Goal: Transaction & Acquisition: Book appointment/travel/reservation

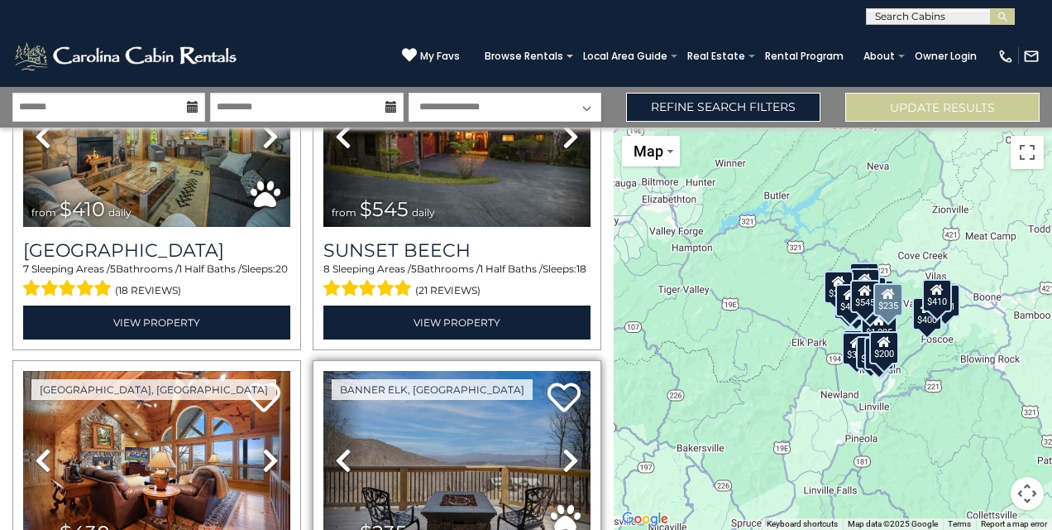
scroll to position [4137, 0]
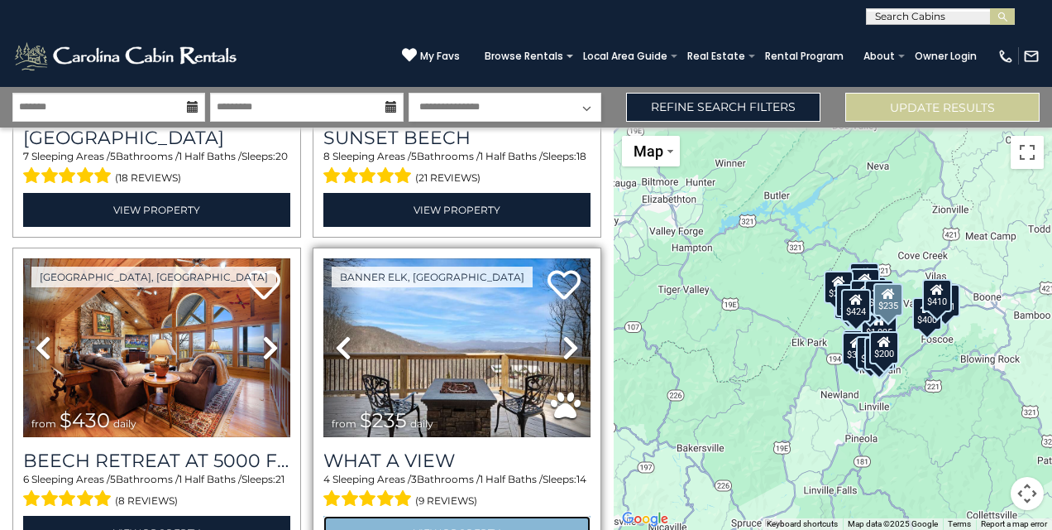
click at [472, 515] on link "View Property" at bounding box center [456, 532] width 267 height 34
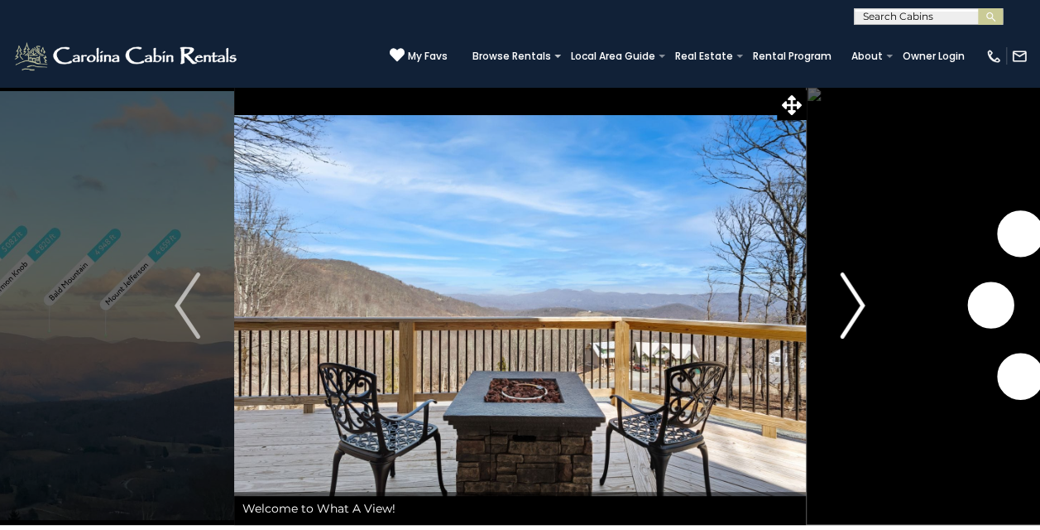
click at [864, 310] on img "Next" at bounding box center [852, 305] width 25 height 66
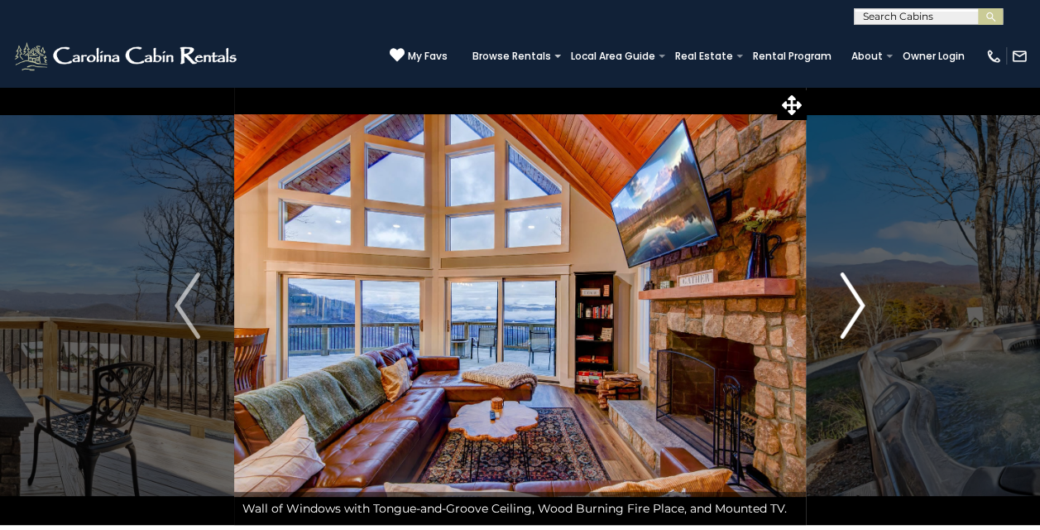
click at [861, 297] on img "Next" at bounding box center [852, 305] width 25 height 66
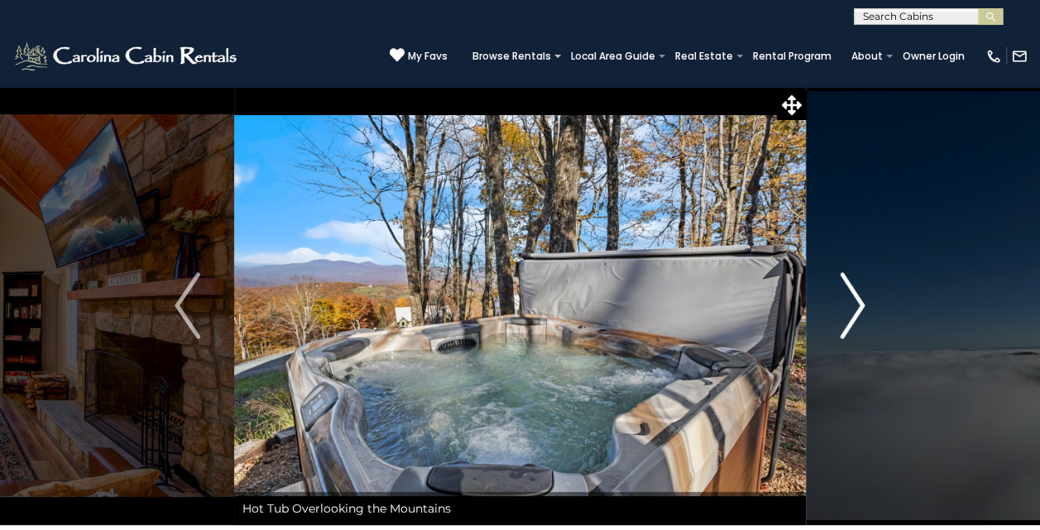
click at [854, 298] on img "Next" at bounding box center [852, 305] width 25 height 66
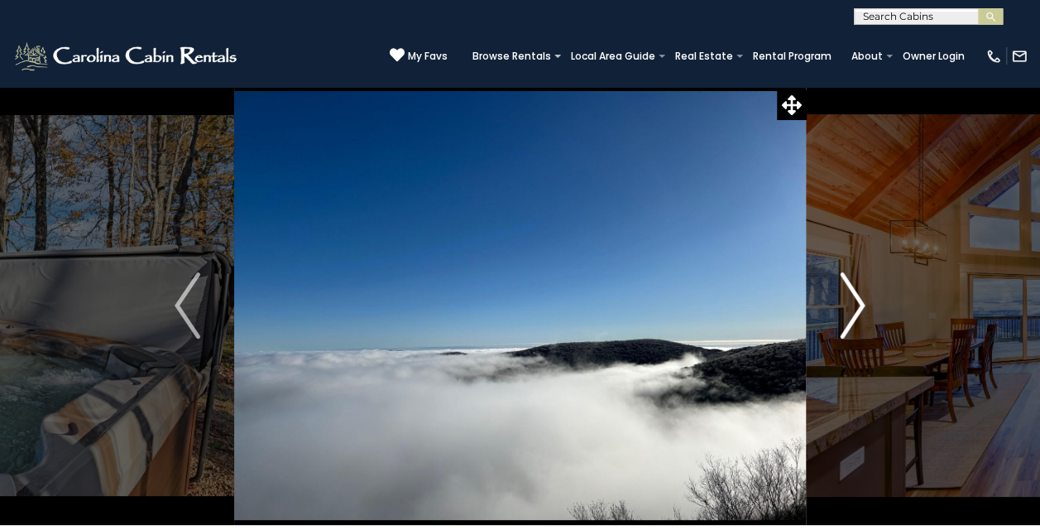
click at [854, 323] on img "Next" at bounding box center [852, 305] width 25 height 66
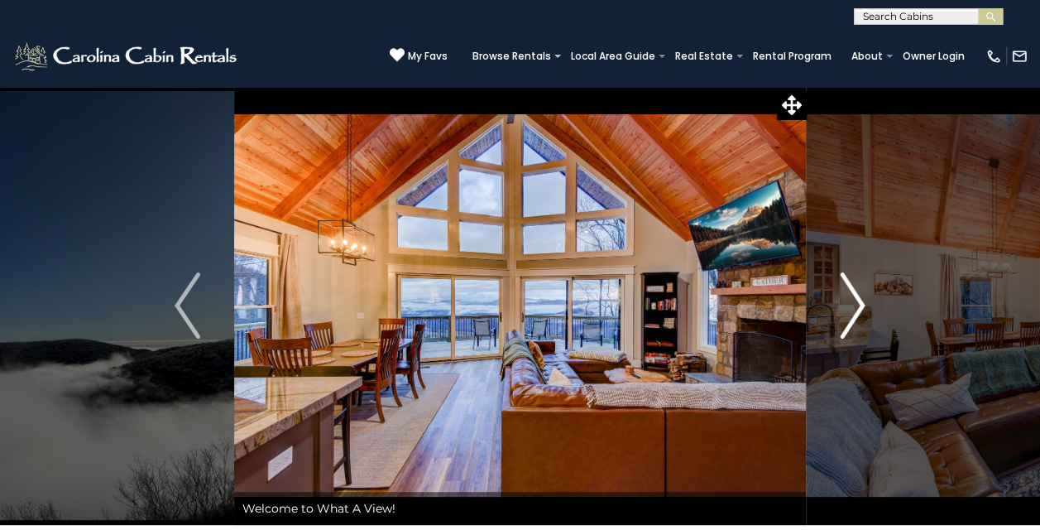
click at [857, 300] on img "Next" at bounding box center [852, 305] width 25 height 66
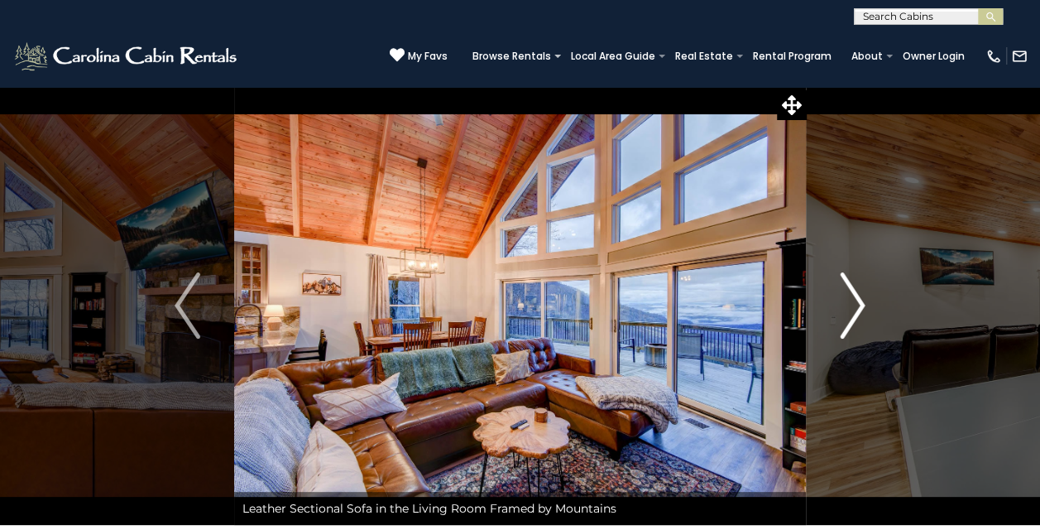
click at [857, 300] on img "Next" at bounding box center [852, 305] width 25 height 66
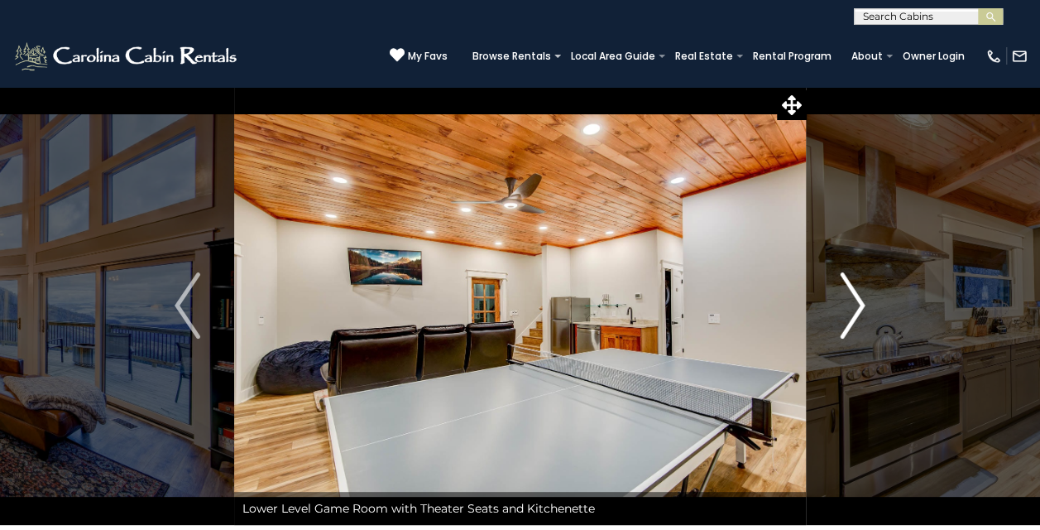
click at [857, 300] on img "Next" at bounding box center [852, 305] width 25 height 66
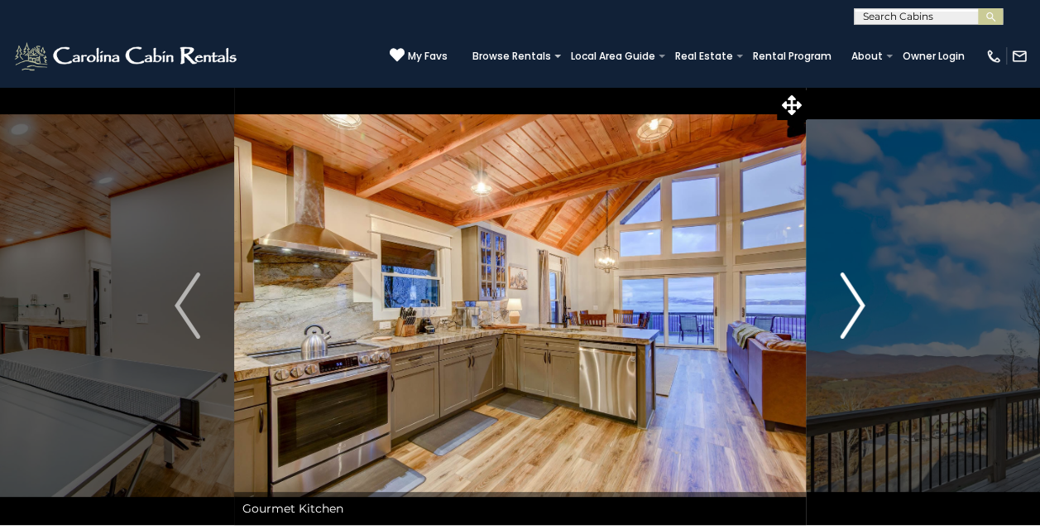
click at [857, 300] on img "Next" at bounding box center [852, 305] width 25 height 66
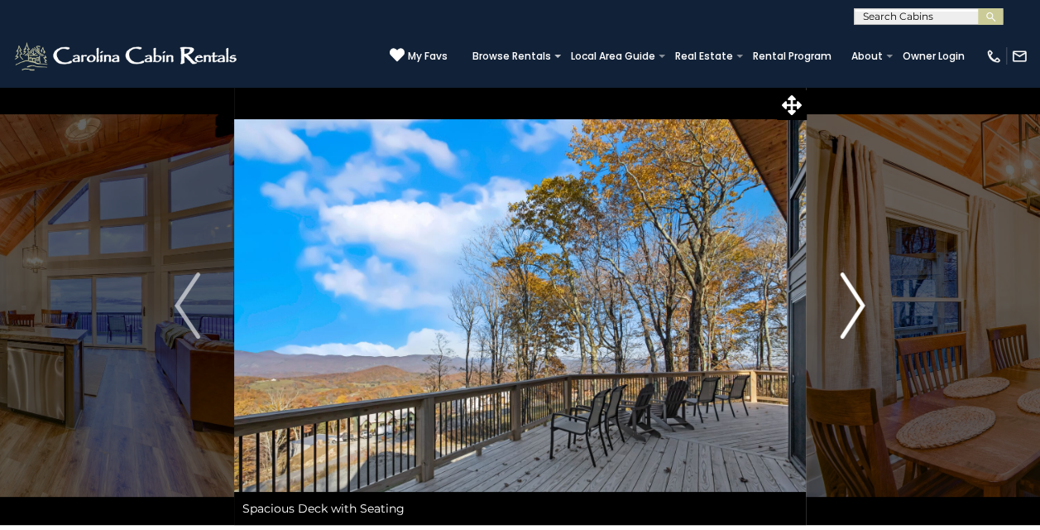
click at [857, 300] on img "Next" at bounding box center [852, 305] width 25 height 66
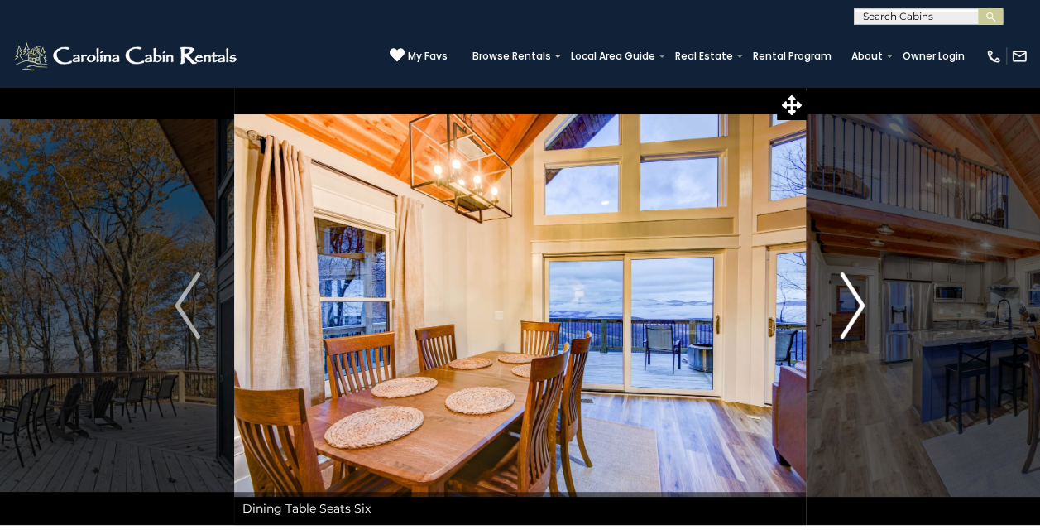
click at [857, 300] on img "Next" at bounding box center [852, 305] width 25 height 66
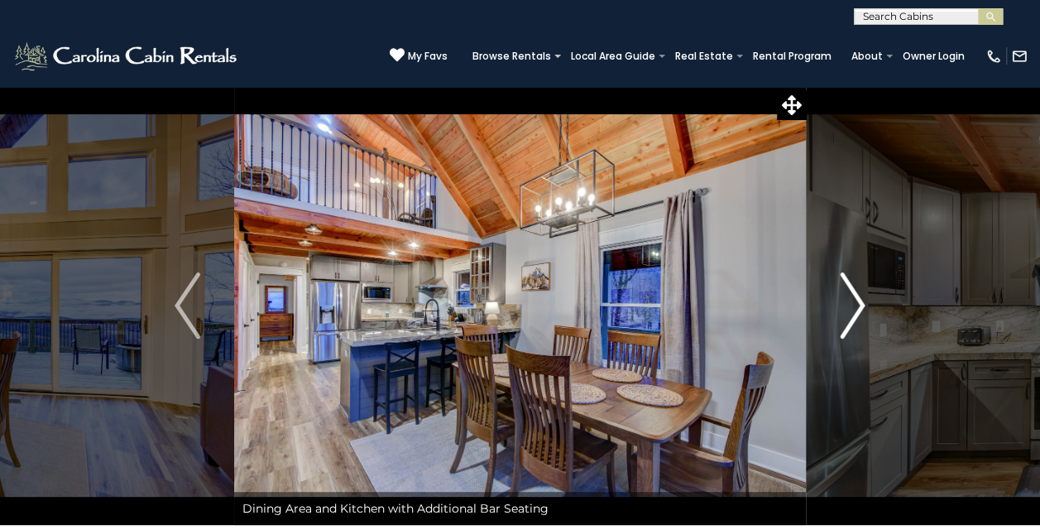
click at [857, 300] on img "Next" at bounding box center [852, 305] width 25 height 66
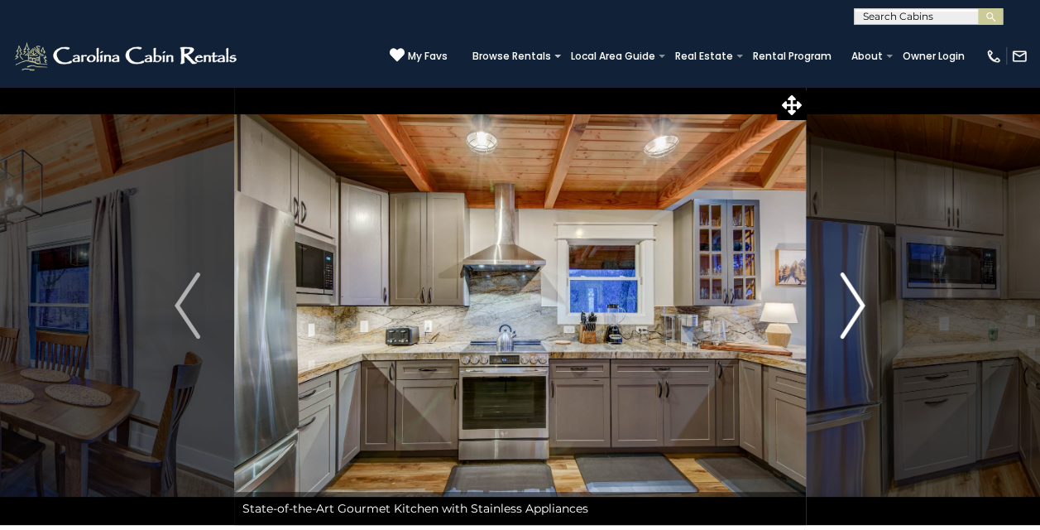
click at [857, 300] on img "Next" at bounding box center [852, 305] width 25 height 66
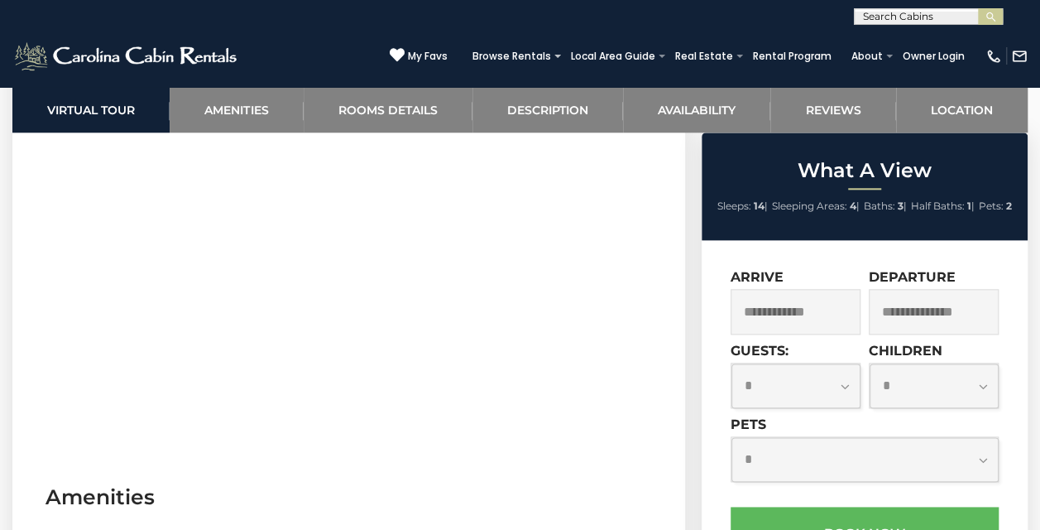
scroll to position [910, 0]
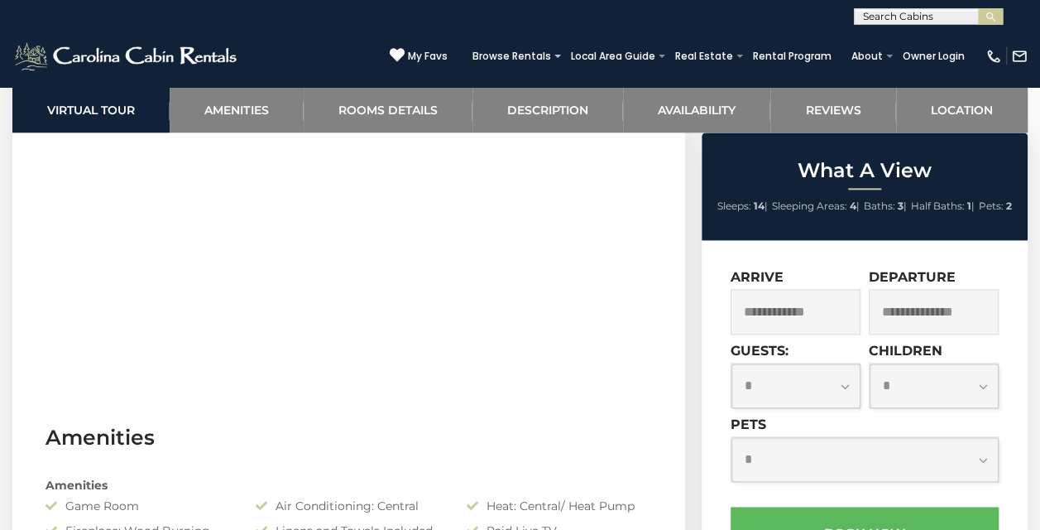
click at [817, 300] on input "text" at bounding box center [796, 312] width 130 height 46
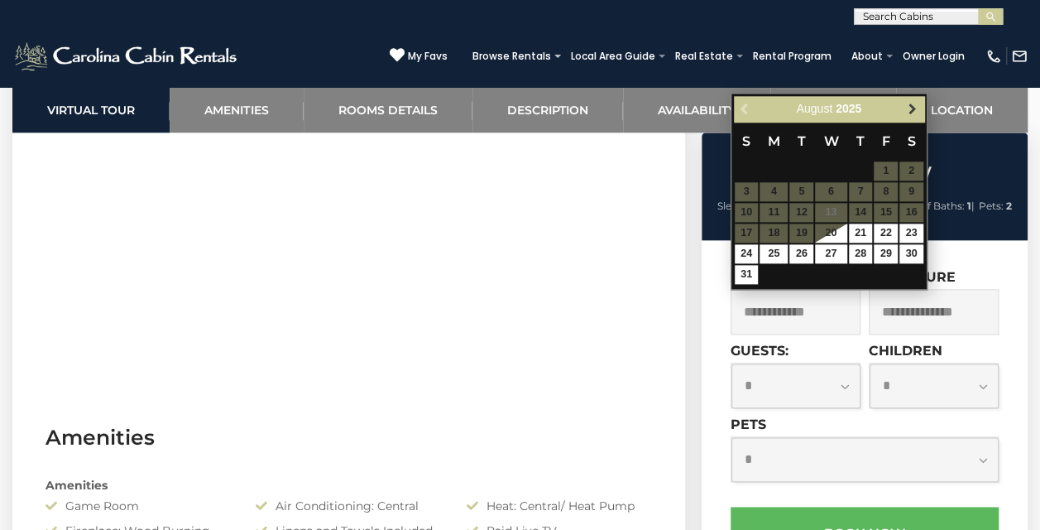
click at [908, 106] on span "Next" at bounding box center [911, 109] width 13 height 13
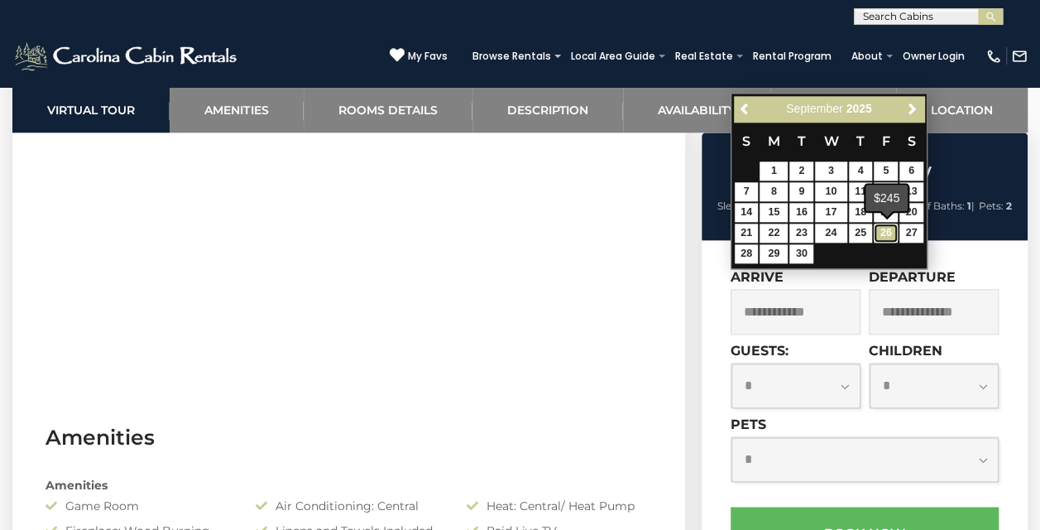
click at [884, 225] on link "26" at bounding box center [886, 232] width 24 height 19
type input "**********"
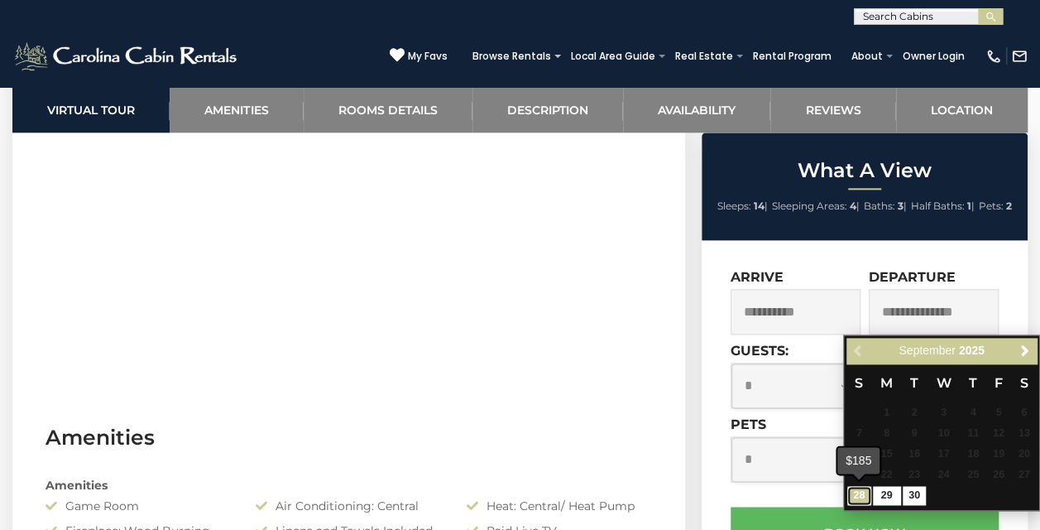
click at [862, 491] on link "28" at bounding box center [859, 495] width 24 height 19
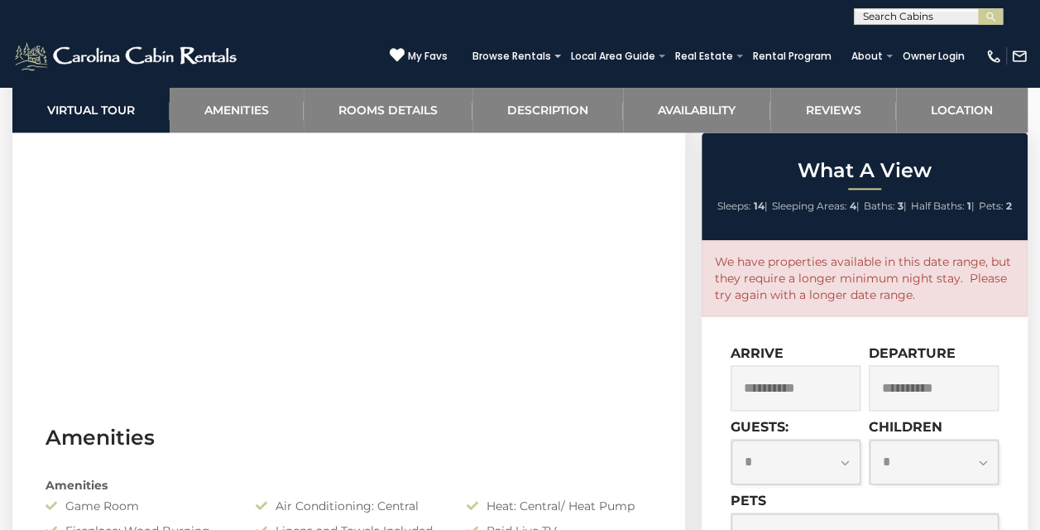
click at [956, 379] on input "**********" at bounding box center [934, 388] width 130 height 46
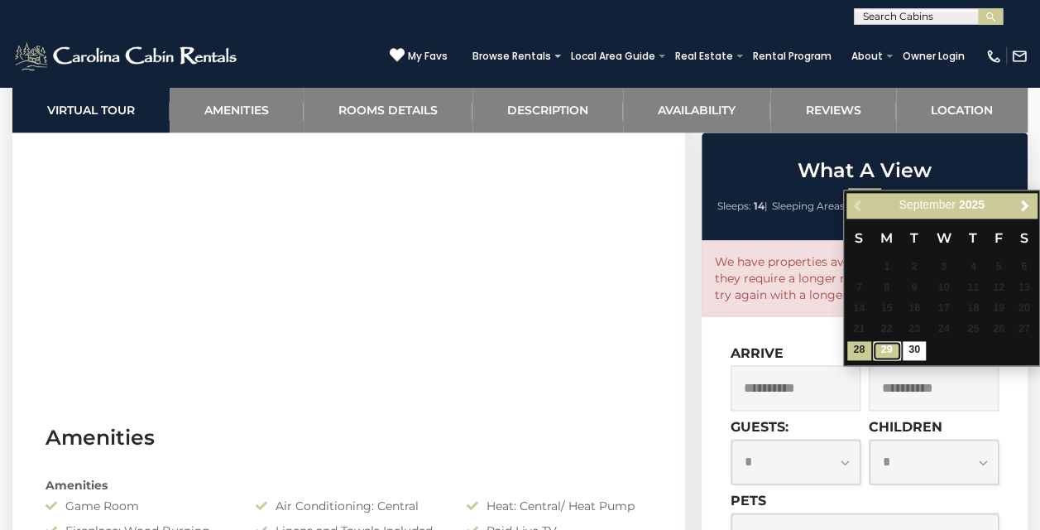
click at [887, 350] on link "29" at bounding box center [887, 350] width 28 height 19
type input "**********"
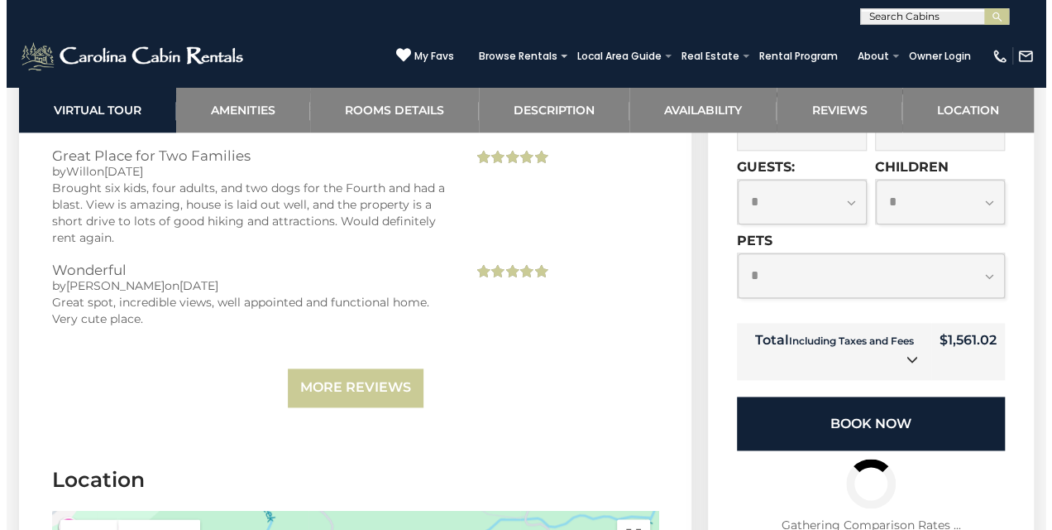
scroll to position [3996, 0]
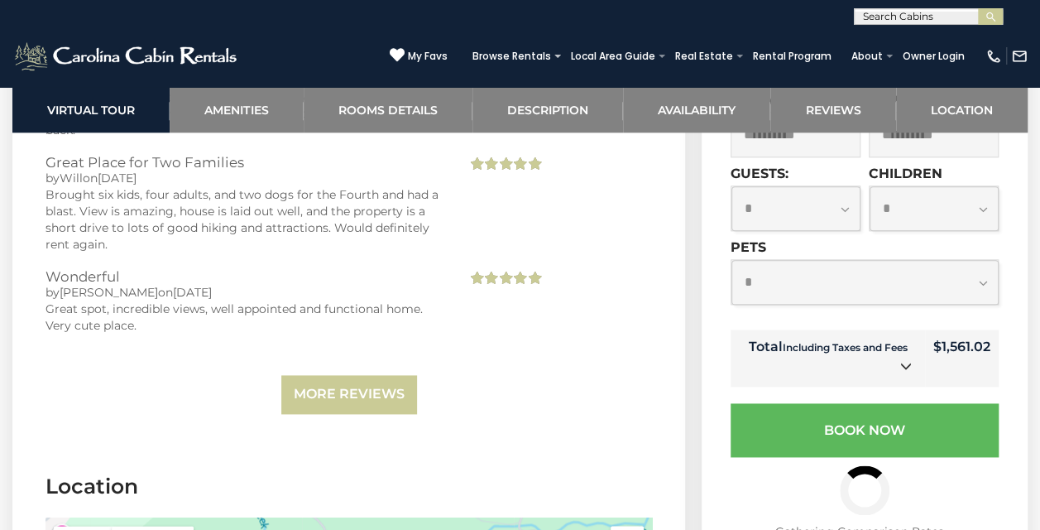
click at [899, 356] on link at bounding box center [906, 367] width 22 height 22
